Goal: Task Accomplishment & Management: Manage account settings

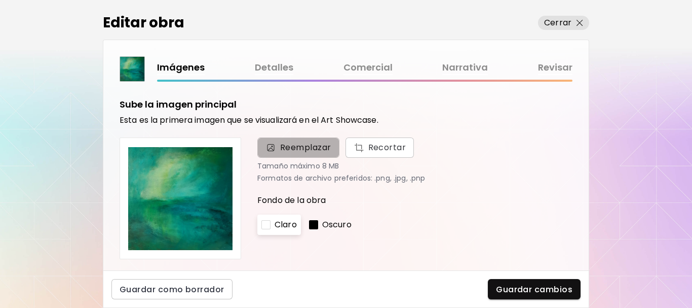
click at [317, 149] on span "Reemplazar" at bounding box center [305, 147] width 51 height 12
click at [0, 0] on input "Reemplazar Recortar" at bounding box center [0, 0] width 0 height 0
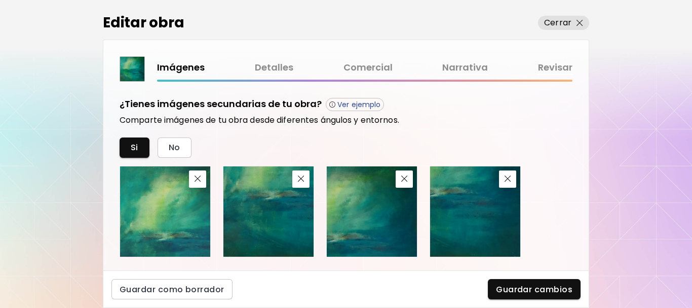
scroll to position [355, 0]
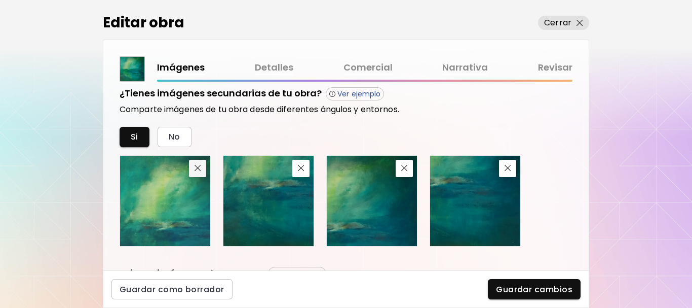
click at [198, 173] on button "button" at bounding box center [197, 168] width 17 height 17
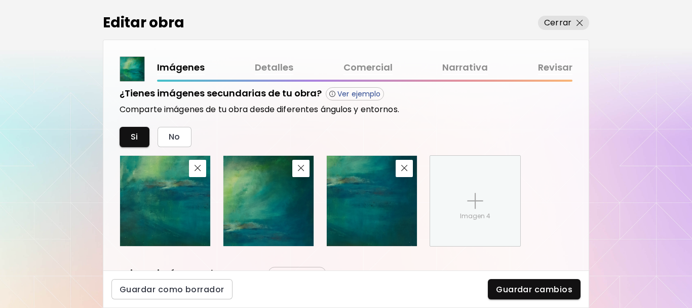
click at [198, 173] on button "button" at bounding box center [197, 168] width 17 height 17
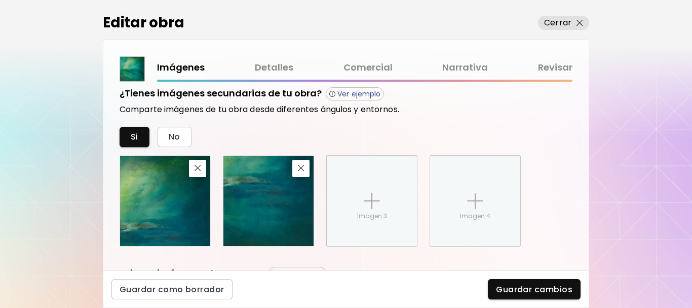
click at [198, 173] on button "button" at bounding box center [197, 168] width 17 height 17
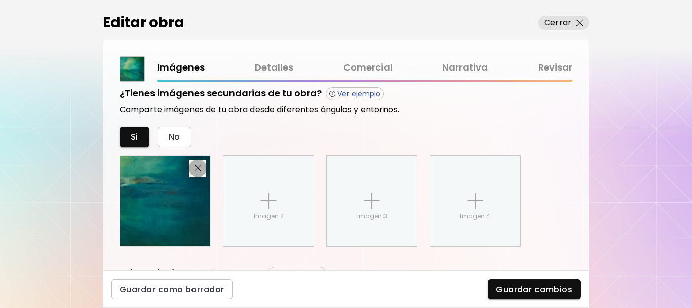
click at [198, 173] on button "button" at bounding box center [197, 168] width 17 height 17
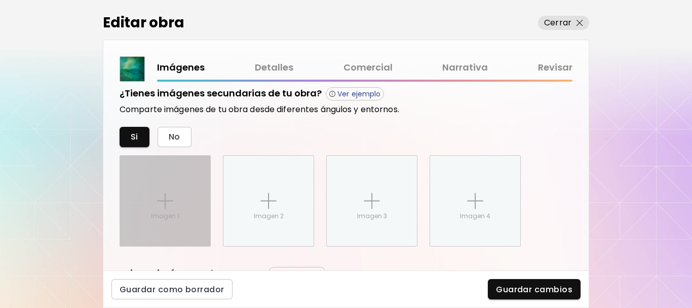
click at [171, 215] on p "Imagen 1" at bounding box center [165, 215] width 28 height 9
click at [0, 0] on input "Imagen 1" at bounding box center [0, 0] width 0 height 0
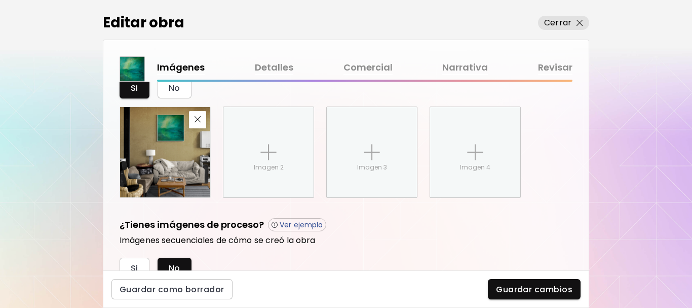
scroll to position [346, 0]
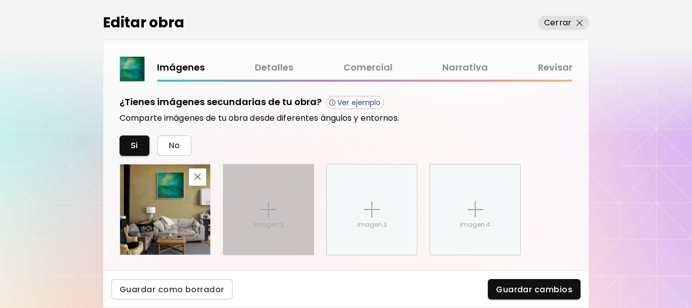
click at [278, 216] on div "Imagen 2" at bounding box center [268, 209] width 90 height 90
click at [0, 0] on input "Imagen 2" at bounding box center [0, 0] width 0 height 0
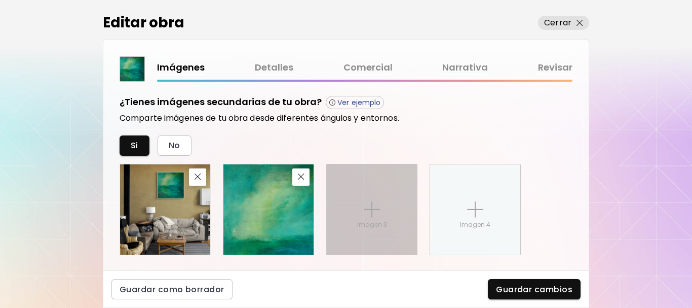
click at [380, 217] on div "Imagen 3" at bounding box center [372, 209] width 90 height 90
click at [0, 0] on input "Imagen 3" at bounding box center [0, 0] width 0 height 0
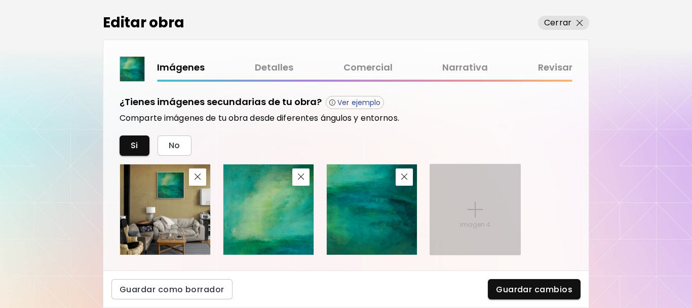
click at [476, 217] on div "Imagen 4" at bounding box center [475, 209] width 90 height 90
click at [0, 0] on input "Imagen 4" at bounding box center [0, 0] width 0 height 0
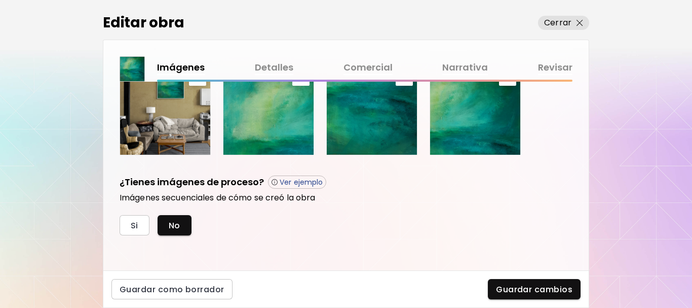
scroll to position [447, 0]
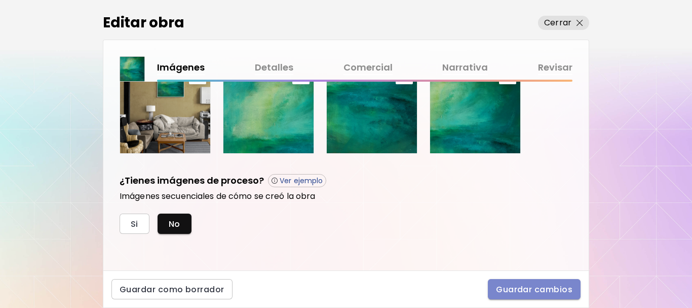
click at [542, 291] on span "Guardar cambios" at bounding box center [534, 289] width 76 height 11
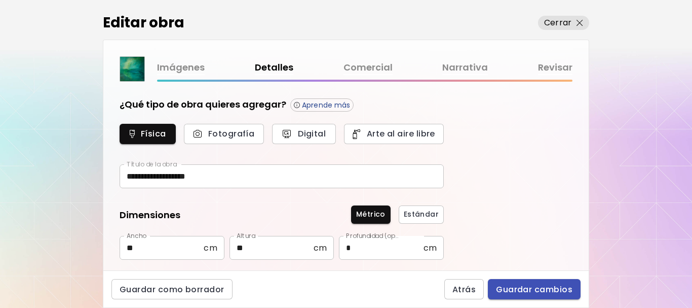
type input "********"
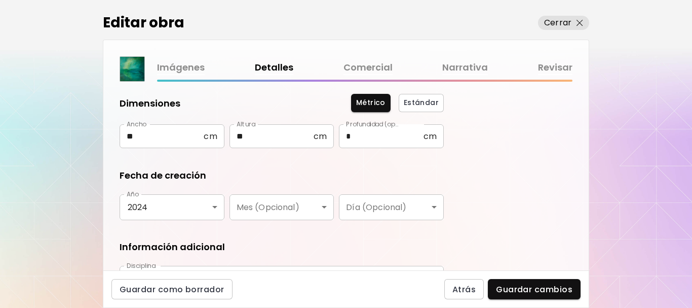
scroll to position [152, 0]
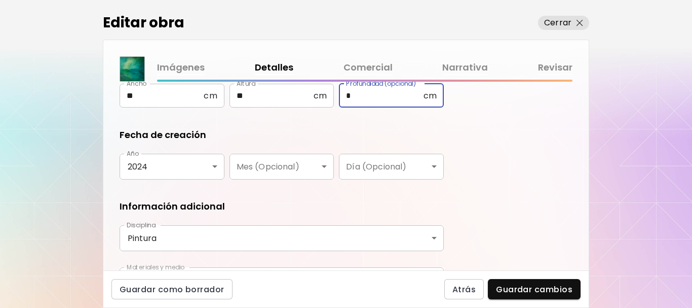
drag, startPoint x: 352, startPoint y: 97, endPoint x: 329, endPoint y: 96, distance: 22.8
click at [334, 97] on div "Ancho ** cm [PERSON_NAME] ** cm Altura Profundidad (opcional) * cm Profundidad …" at bounding box center [282, 96] width 324 height 24
type input "*"
click at [526, 188] on div "**********" at bounding box center [345, 176] width 485 height 188
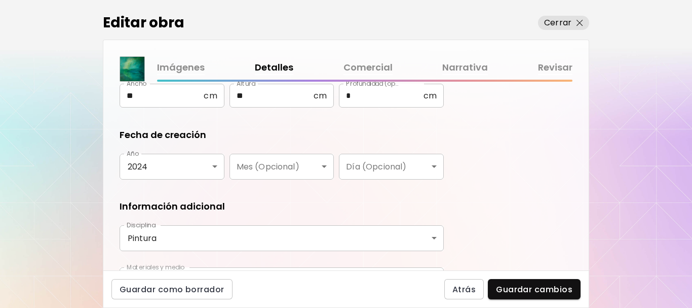
click at [204, 170] on body "**********" at bounding box center [346, 154] width 692 height 308
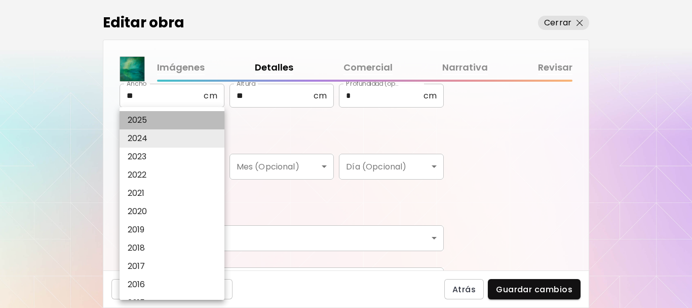
click at [139, 119] on p "2025" at bounding box center [138, 120] width 20 height 12
type input "****"
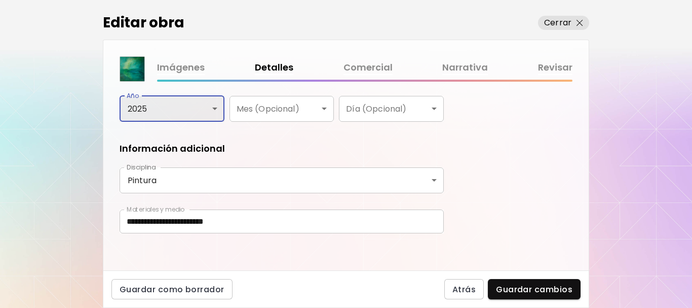
scroll to position [213, 0]
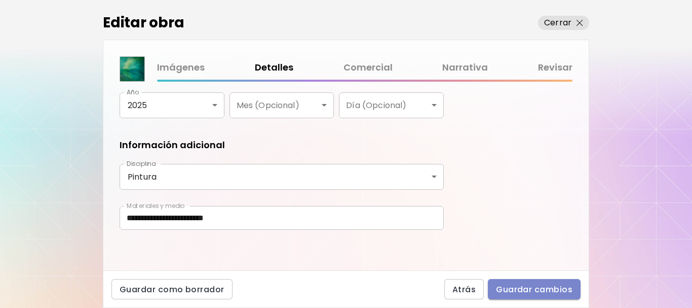
click at [529, 290] on span "Guardar cambios" at bounding box center [534, 289] width 76 height 11
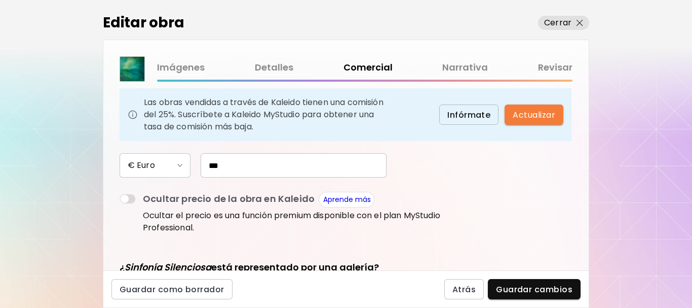
scroll to position [101, 0]
drag, startPoint x: 224, startPoint y: 167, endPoint x: 186, endPoint y: 164, distance: 37.6
click at [186, 164] on div "€ Euro ***" at bounding box center [282, 164] width 324 height 24
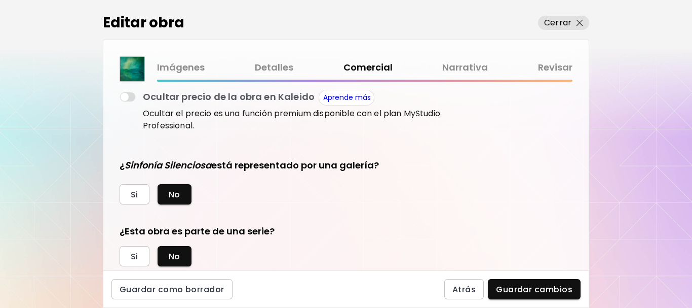
scroll to position [230, 0]
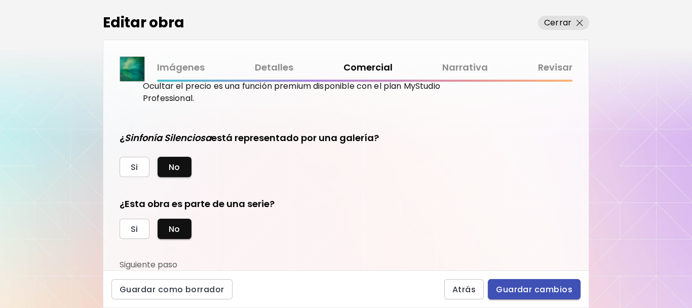
type input "***"
click at [536, 288] on span "Guardar cambios" at bounding box center [534, 289] width 76 height 11
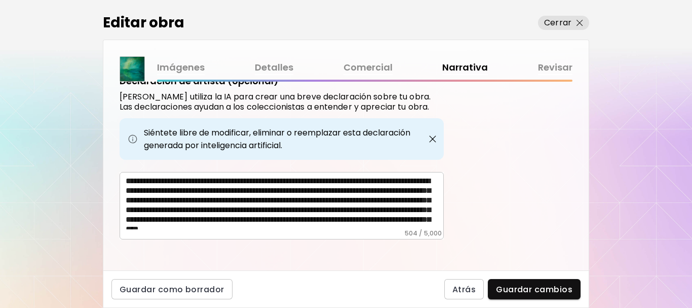
scroll to position [433, 0]
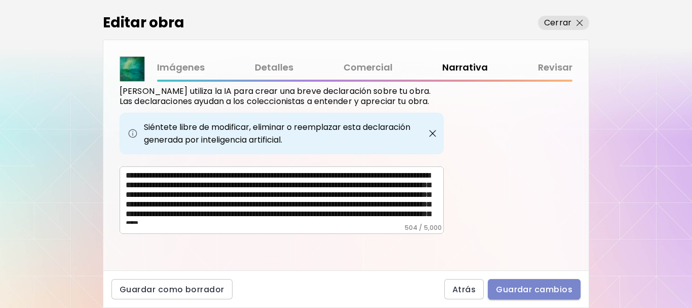
click at [530, 290] on span "Guardar cambios" at bounding box center [534, 289] width 76 height 11
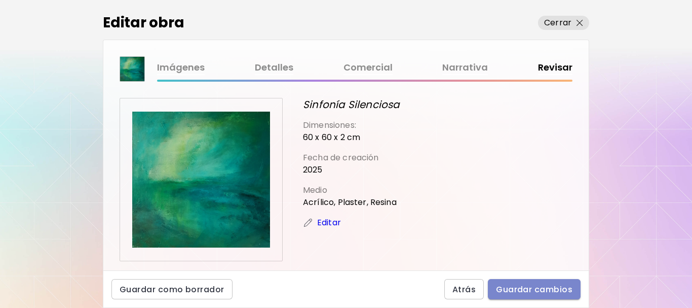
click at [558, 291] on span "Guardar cambios" at bounding box center [534, 289] width 76 height 11
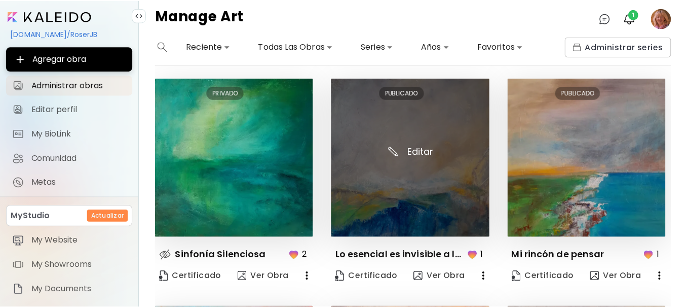
scroll to position [355, 0]
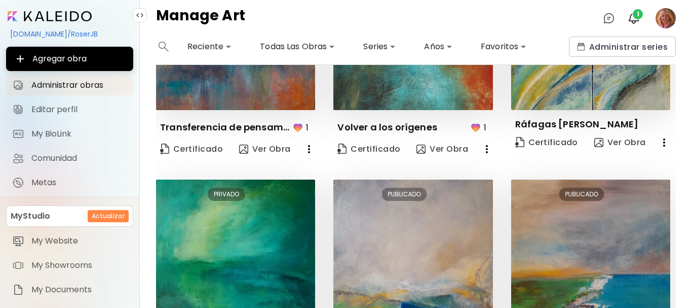
click at [668, 27] on image at bounding box center [666, 18] width 20 height 20
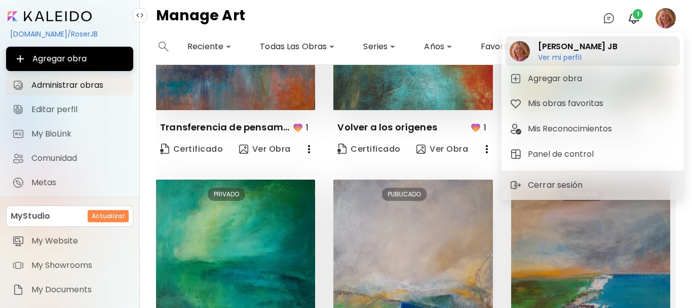
click at [557, 58] on h6 "Ver mi perfil" at bounding box center [578, 57] width 80 height 9
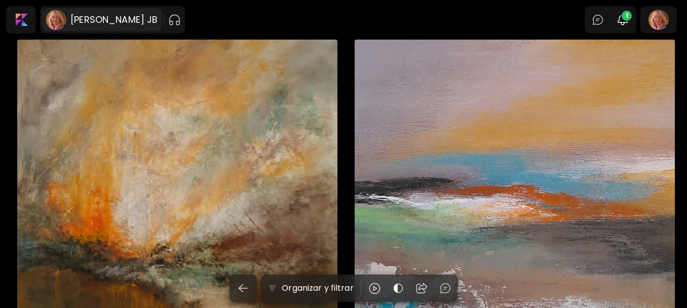
click at [95, 19] on h6 "[PERSON_NAME] JB" at bounding box center [113, 20] width 87 height 12
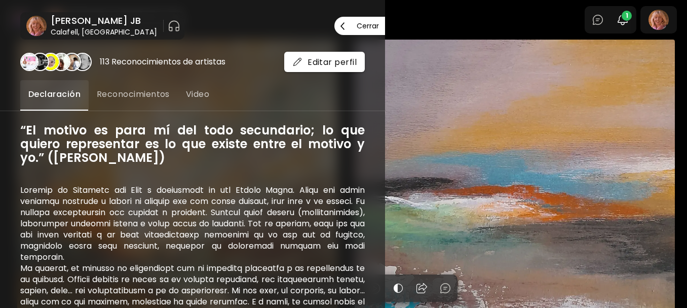
click at [360, 28] on p "Cerrar" at bounding box center [368, 25] width 22 height 7
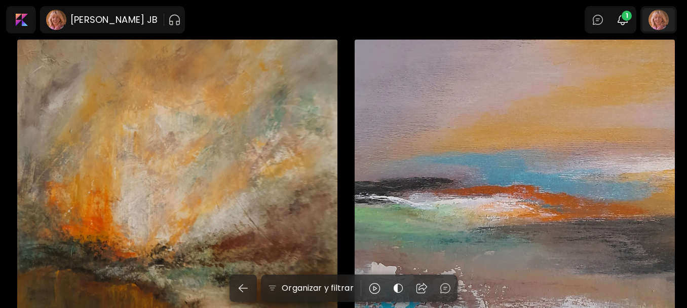
click at [659, 25] on div at bounding box center [658, 19] width 32 height 23
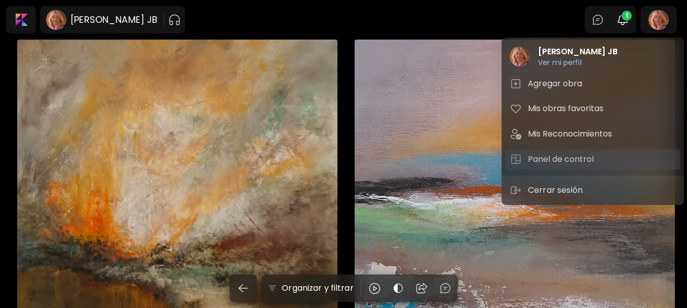
click at [566, 158] on h5 "Panel de control" at bounding box center [562, 159] width 69 height 12
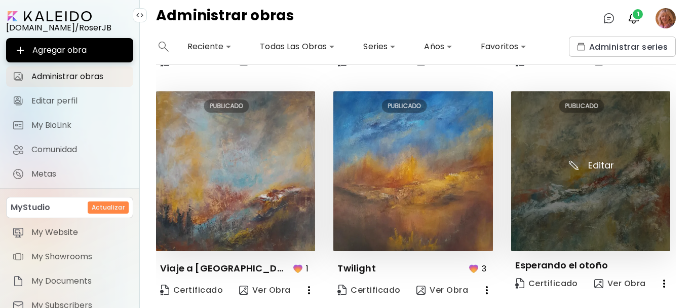
scroll to position [696, 0]
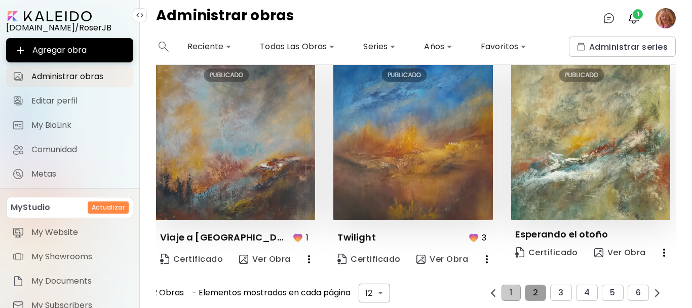
click at [528, 290] on button "2" at bounding box center [535, 292] width 21 height 16
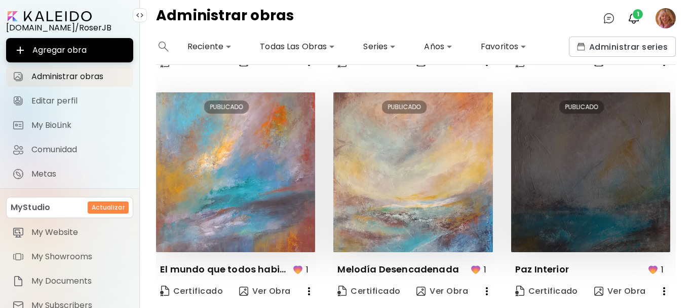
scroll to position [500, 0]
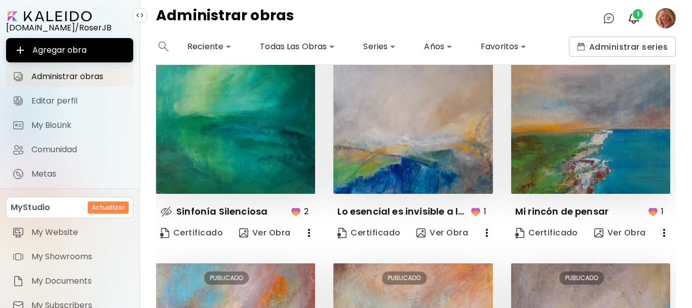
click at [310, 230] on icon "button" at bounding box center [309, 232] width 12 height 12
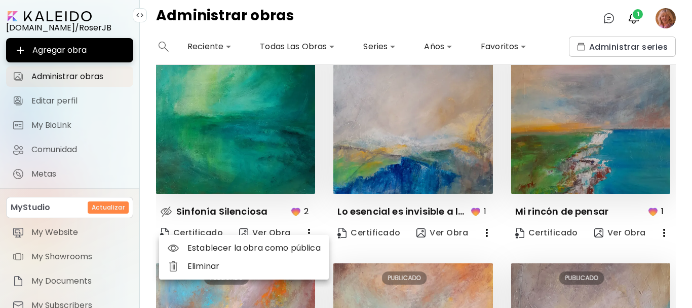
click at [272, 250] on li "Establecer la obra como pública" at bounding box center [244, 248] width 170 height 18
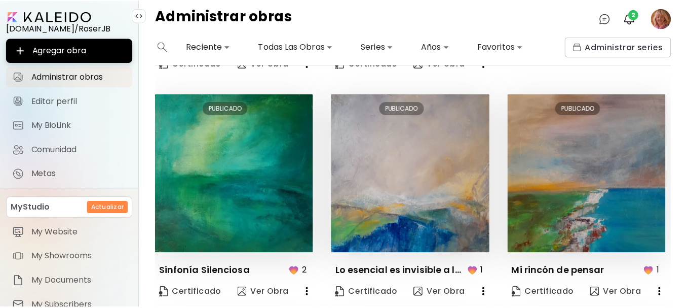
scroll to position [398, 0]
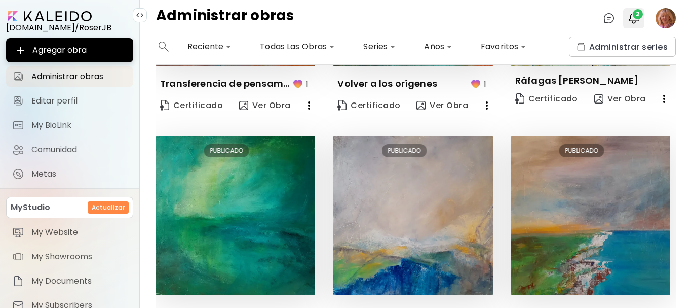
click at [640, 20] on button "2" at bounding box center [633, 18] width 17 height 17
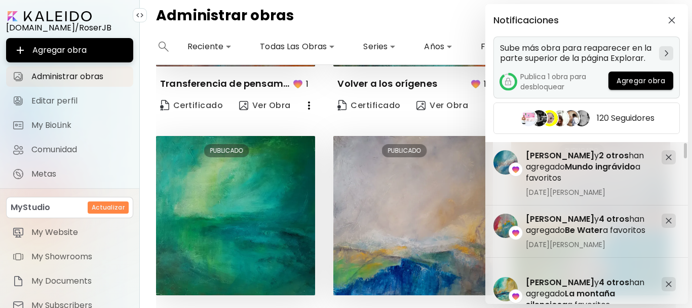
click at [569, 56] on h5 "Sube más obra para reaparecer en la parte superior de la página Explorar." at bounding box center [577, 53] width 155 height 20
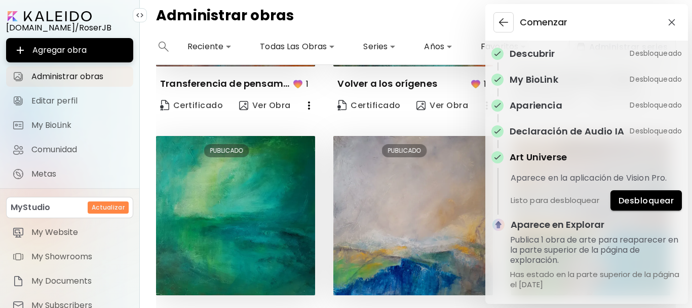
click at [654, 205] on span "Desbloquear" at bounding box center [646, 200] width 55 height 11
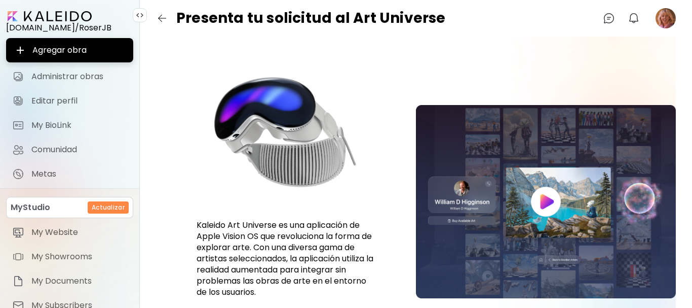
click at [664, 23] on image at bounding box center [666, 18] width 20 height 20
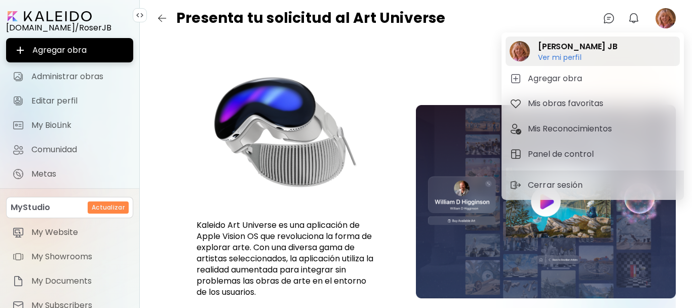
click at [552, 56] on h6 "Ver mi perfil" at bounding box center [578, 57] width 80 height 9
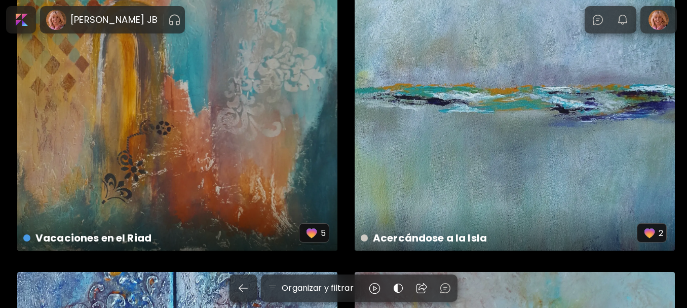
scroll to position [9423, 0]
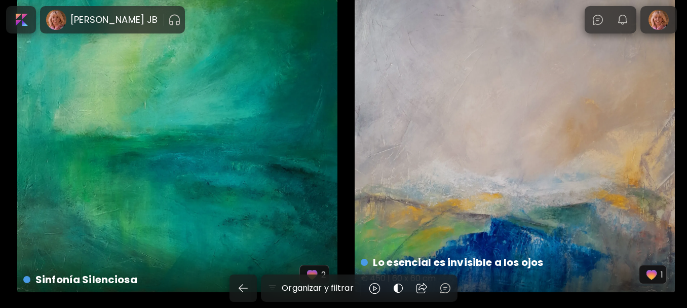
scroll to position [3192, 0]
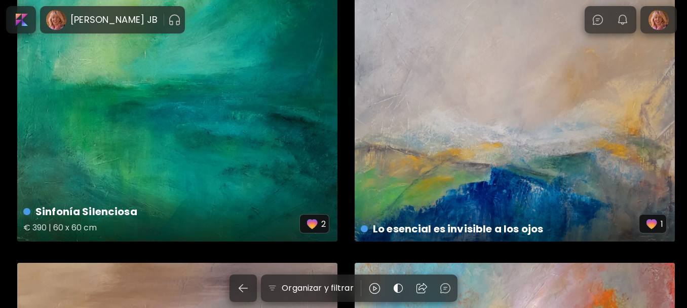
click at [188, 126] on div "Sinfonía Silenciosa € 390 | 60 x 60 cm 2" at bounding box center [177, 81] width 320 height 320
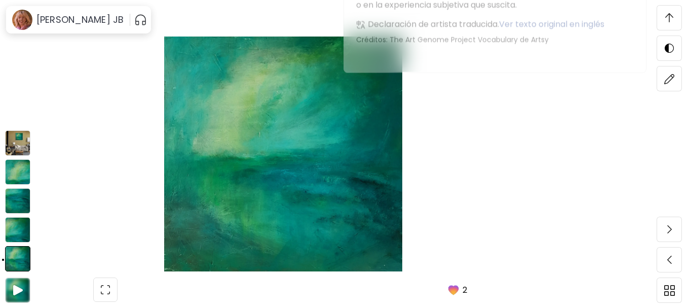
scroll to position [1267, 0]
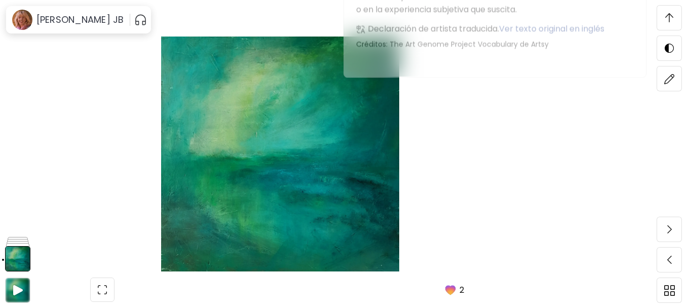
click at [673, 19] on span at bounding box center [669, 17] width 21 height 21
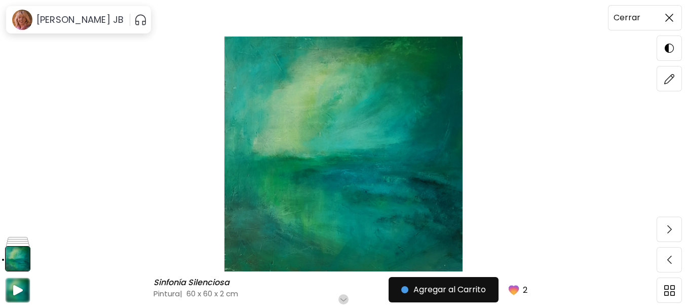
click at [671, 16] on img at bounding box center [669, 18] width 8 height 8
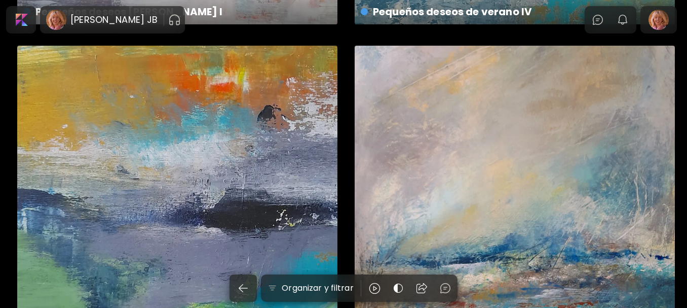
scroll to position [63, 0]
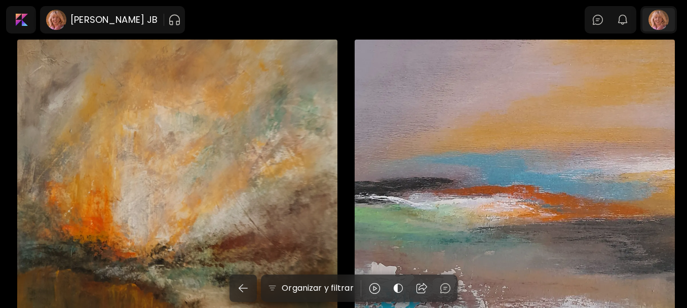
click at [667, 21] on div at bounding box center [658, 19] width 32 height 23
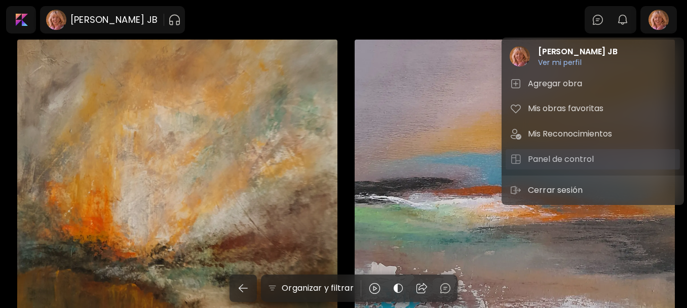
click at [556, 157] on h5 "Panel de control" at bounding box center [562, 159] width 69 height 12
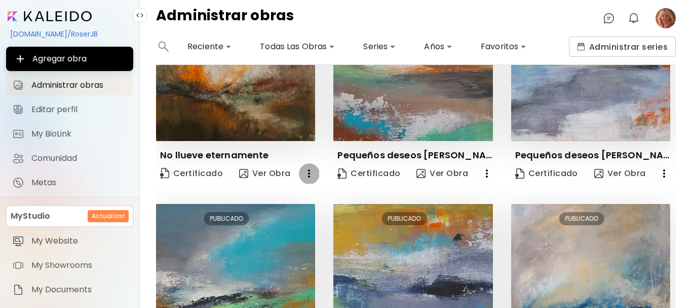
click at [308, 175] on icon "button" at bounding box center [309, 173] width 2 height 8
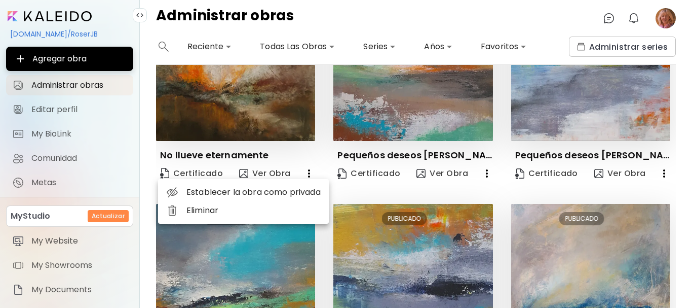
click at [373, 191] on div at bounding box center [346, 154] width 692 height 308
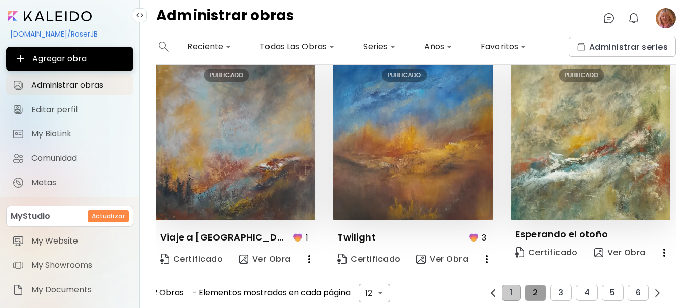
click at [539, 289] on button "2" at bounding box center [535, 292] width 21 height 16
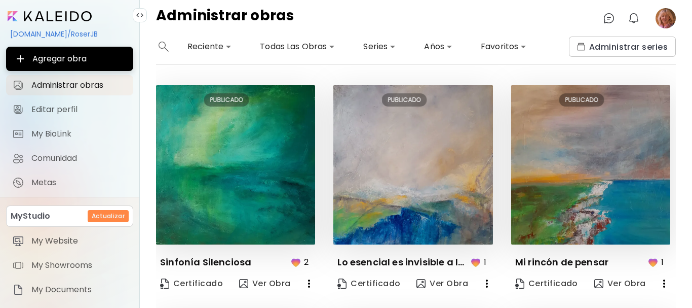
click at [670, 23] on image at bounding box center [666, 18] width 20 height 20
click at [670, 21] on image at bounding box center [666, 18] width 20 height 20
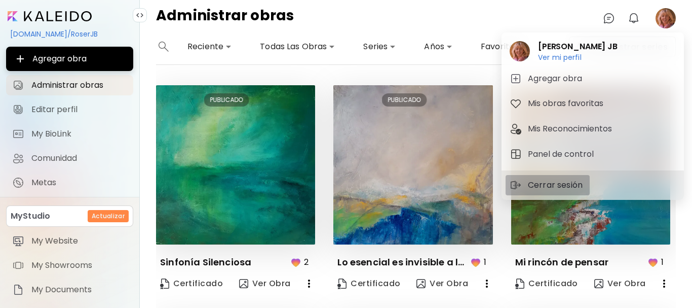
click at [563, 183] on p "Cerrar sesión" at bounding box center [557, 185] width 58 height 12
